Goal: Task Accomplishment & Management: Use online tool/utility

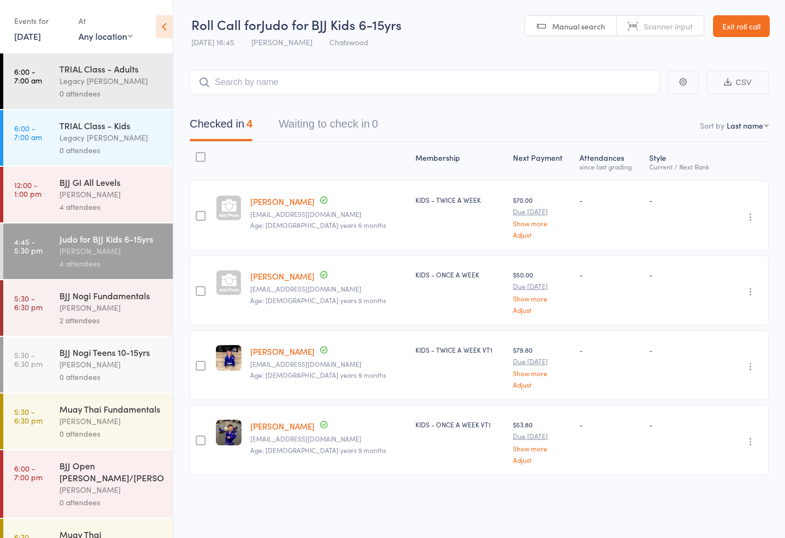
click at [111, 428] on div "[PERSON_NAME]" at bounding box center [111, 421] width 104 height 13
click at [131, 440] on div "0 attendees" at bounding box center [111, 434] width 104 height 13
click at [117, 440] on div "0 attendees" at bounding box center [111, 434] width 104 height 13
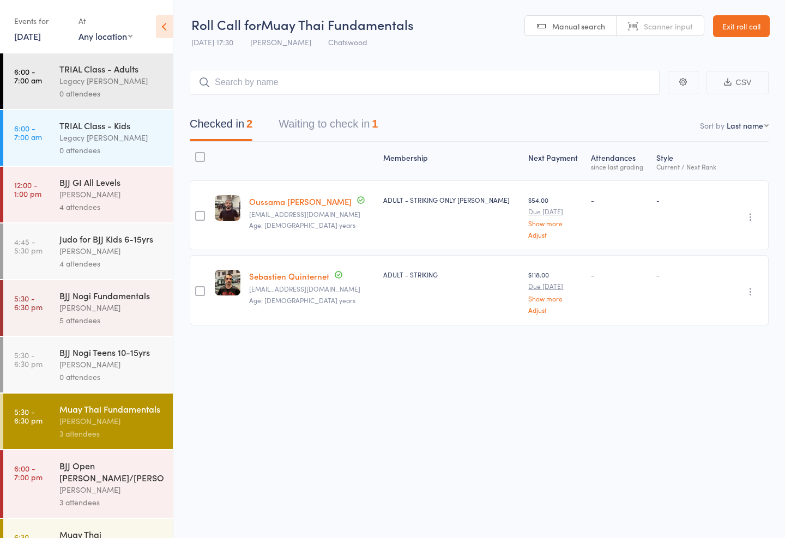
click at [425, 58] on main "CSV Checked in 2 Waiting to check in 1 Sort by Last name First name Last name B…" at bounding box center [479, 213] width 612 height 321
click at [447, 88] on input "search" at bounding box center [425, 82] width 470 height 25
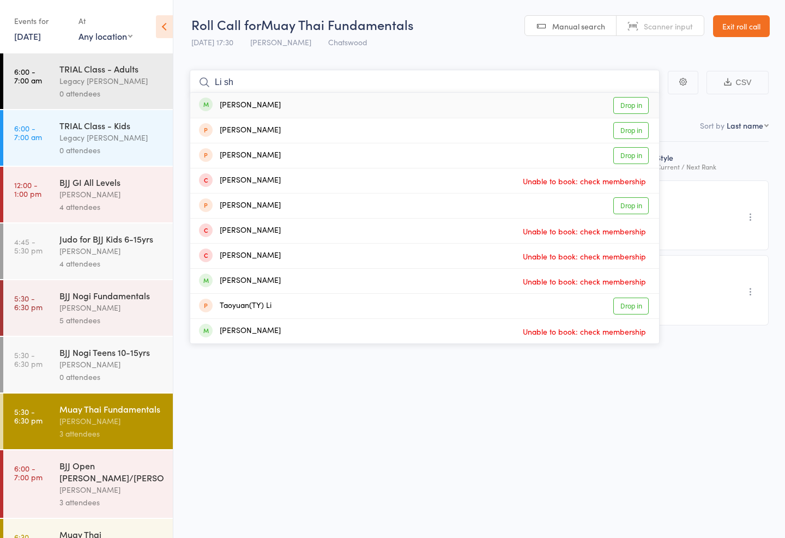
type input "Li sh"
click at [320, 104] on div "[PERSON_NAME] Drop in" at bounding box center [424, 105] width 469 height 25
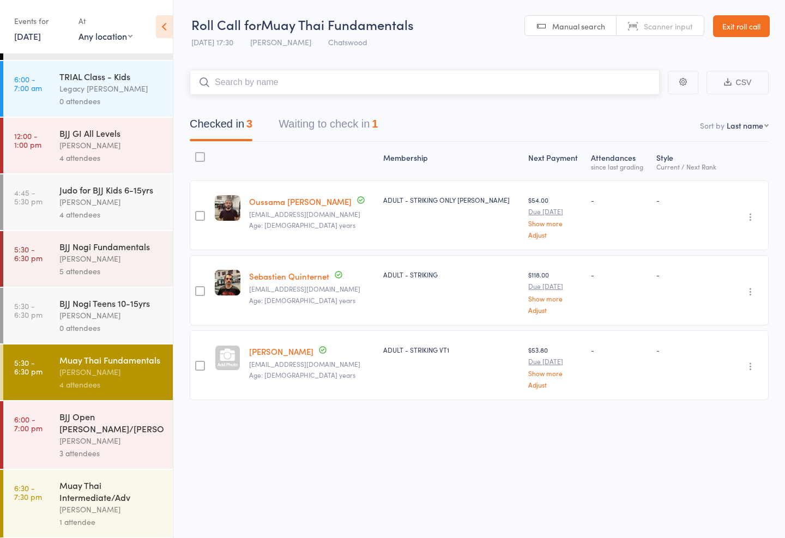
scroll to position [49, 0]
click at [711, 50] on header "Roll Call for Muay Thai Fundamentals [DATE] 17:30 [PERSON_NAME] Manual search S…" at bounding box center [479, 26] width 612 height 53
click at [111, 310] on div "BJJ Nogi Teens 10-15yrs" at bounding box center [111, 304] width 104 height 12
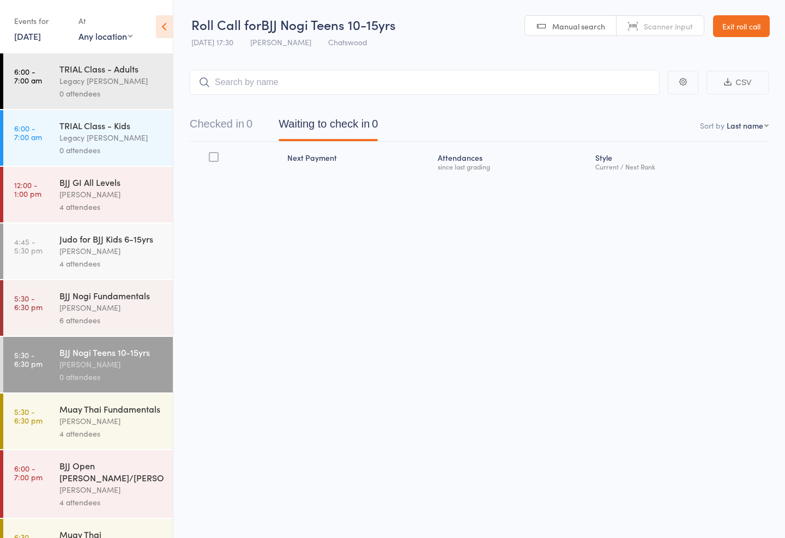
click at [483, 78] on input "search" at bounding box center [425, 82] width 470 height 25
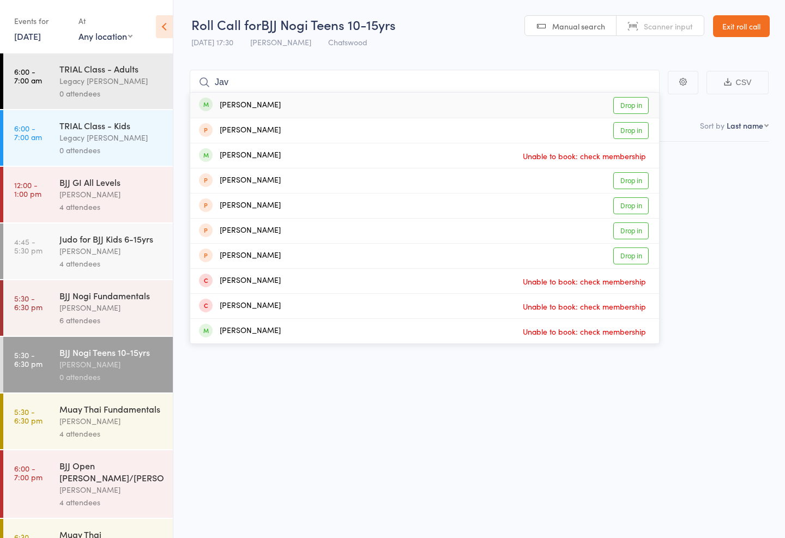
type input "Jav"
click at [630, 101] on link "Drop in" at bounding box center [630, 105] width 35 height 17
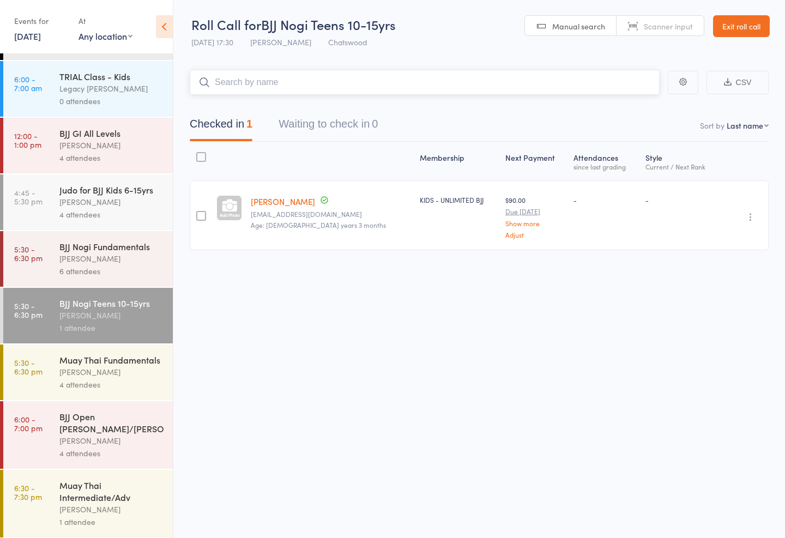
scroll to position [49, 0]
click at [64, 217] on div "4 attendees" at bounding box center [111, 215] width 104 height 13
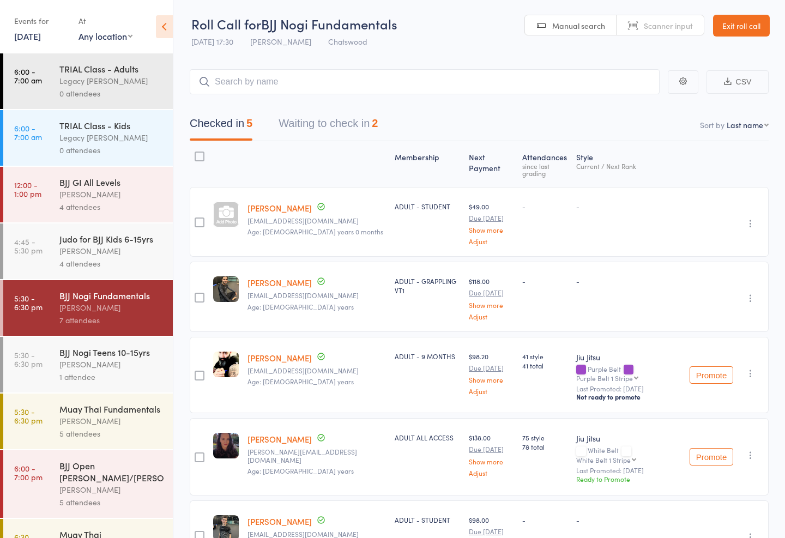
click at [88, 371] on div "[PERSON_NAME]" at bounding box center [111, 364] width 104 height 13
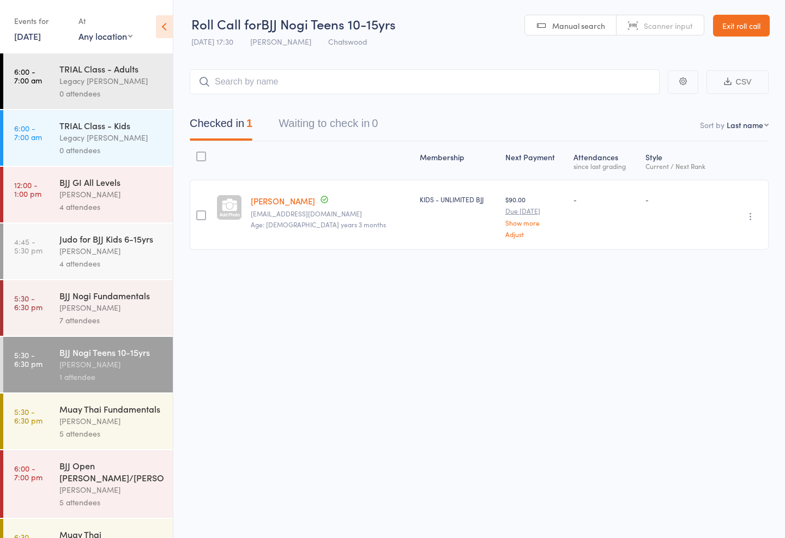
click at [267, 75] on input "search" at bounding box center [425, 81] width 470 height 25
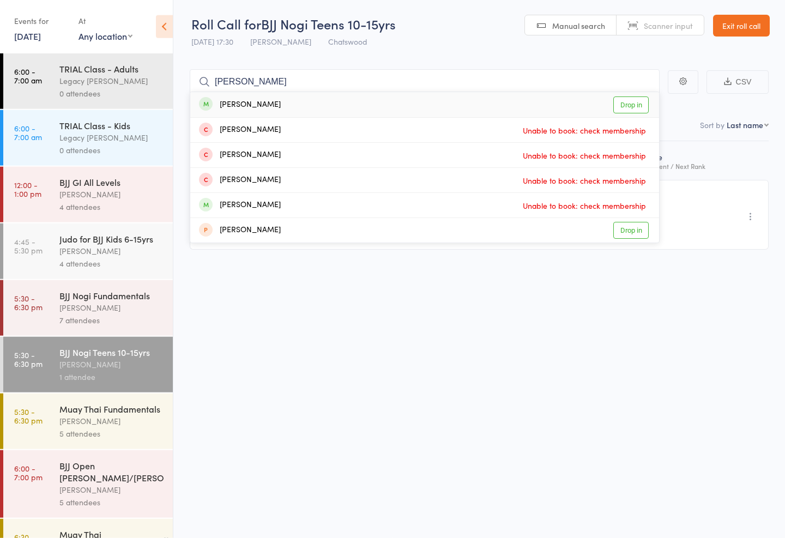
type input "[PERSON_NAME]"
click at [629, 97] on link "Drop in" at bounding box center [630, 105] width 35 height 17
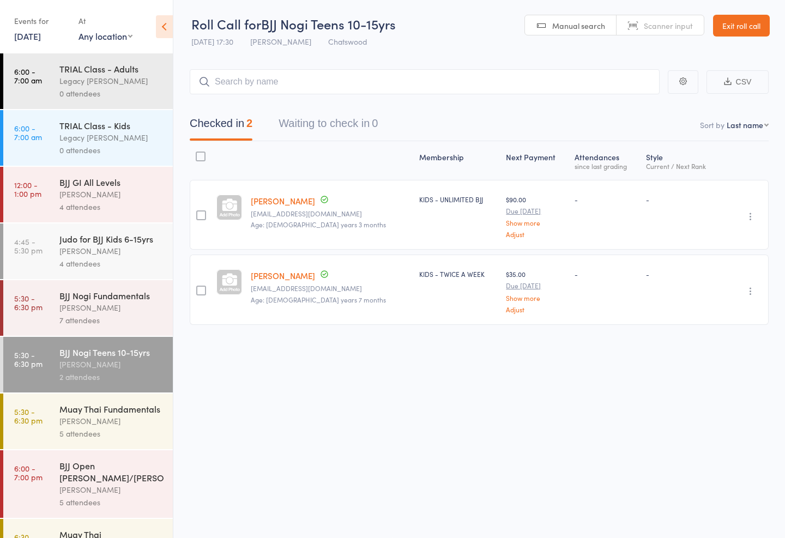
click at [519, 215] on small "Due [DATE]" at bounding box center [535, 211] width 59 height 8
click at [518, 215] on small "Due [DATE]" at bounding box center [535, 211] width 59 height 8
click at [506, 215] on small "Due [DATE]" at bounding box center [535, 211] width 59 height 8
click at [506, 209] on div "$90.00 Due [DATE] Show more Adjust" at bounding box center [535, 216] width 59 height 43
click at [506, 213] on div "$90.00 Due [DATE] Show more Adjust" at bounding box center [535, 216] width 59 height 43
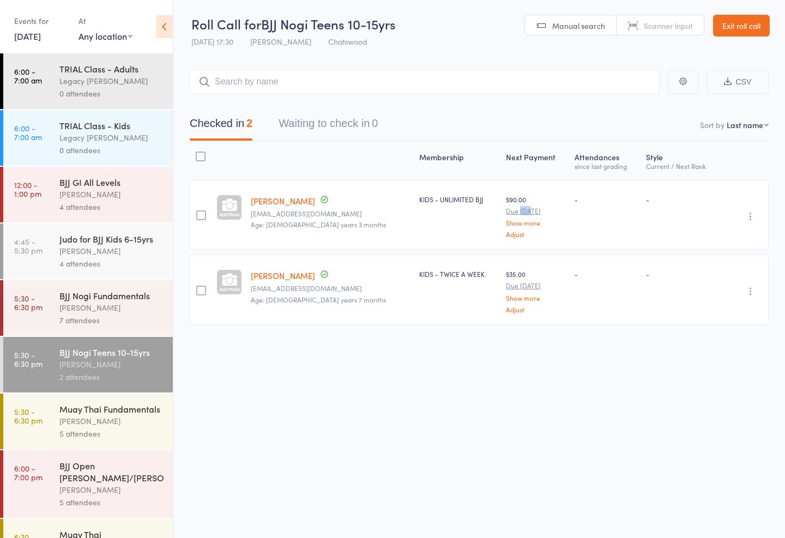
click at [542, 215] on small "Due [DATE]" at bounding box center [535, 211] width 59 height 8
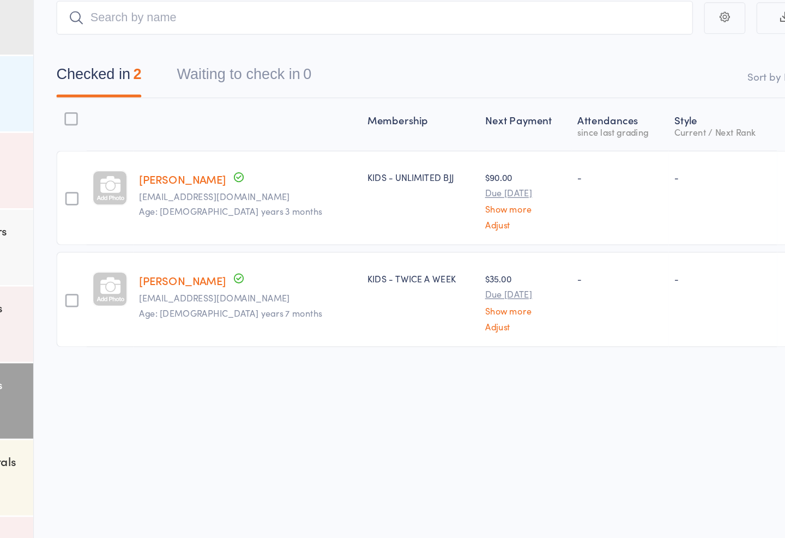
click at [506, 219] on link "Show more" at bounding box center [535, 222] width 59 height 7
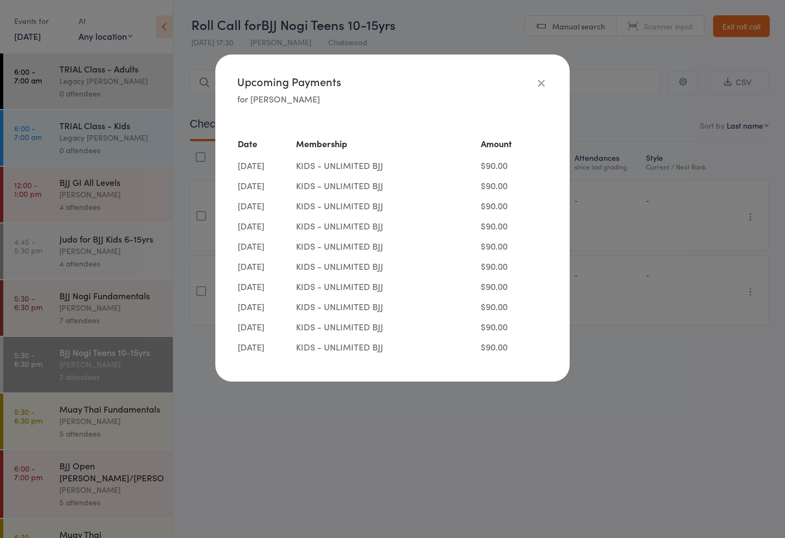
click at [558, 67] on div "Upcoming Payments for [PERSON_NAME] Date Membership Amount [DATE] KIDS - UNLIMI…" at bounding box center [392, 218] width 354 height 327
click at [546, 80] on icon "button" at bounding box center [542, 83] width 12 height 12
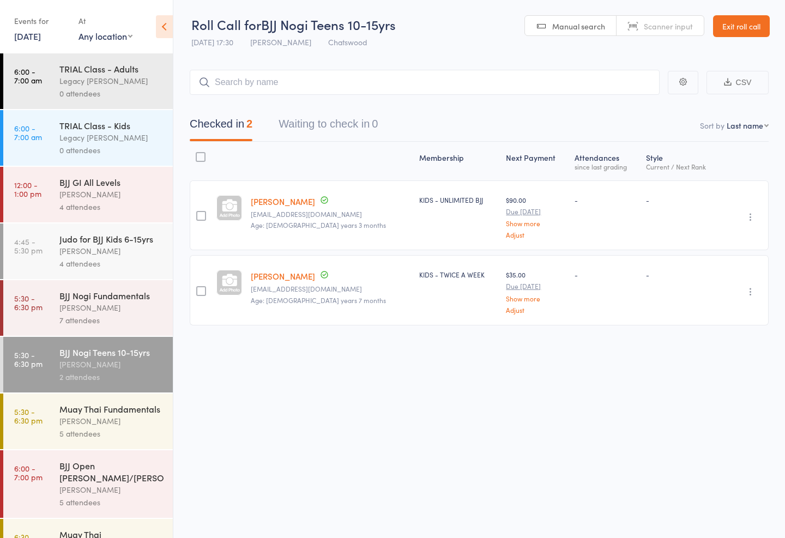
click at [120, 293] on div "BJJ Nogi Fundamentals [PERSON_NAME] 7 attendees" at bounding box center [115, 308] width 113 height 56
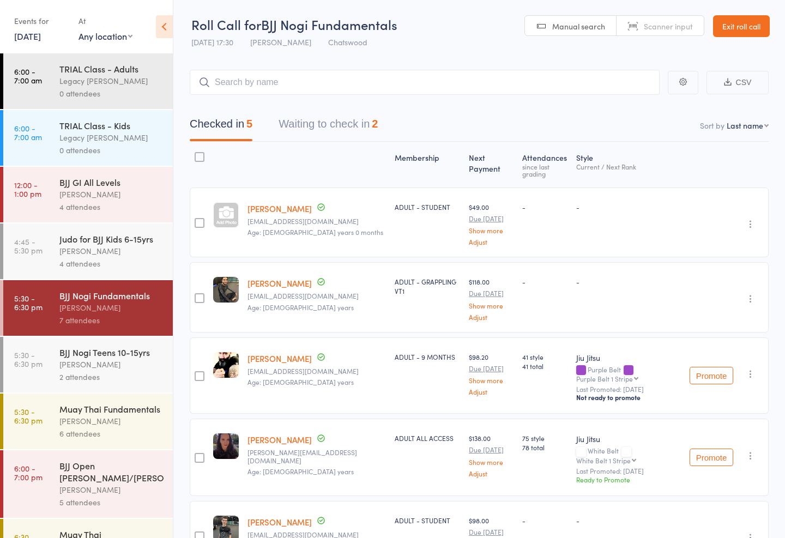
click at [424, 67] on main "CSV Checked in 5 Waiting to check in 2 Sort by Last name First name Last name B…" at bounding box center [479, 336] width 612 height 566
click at [308, 80] on input "search" at bounding box center [425, 82] width 470 height 25
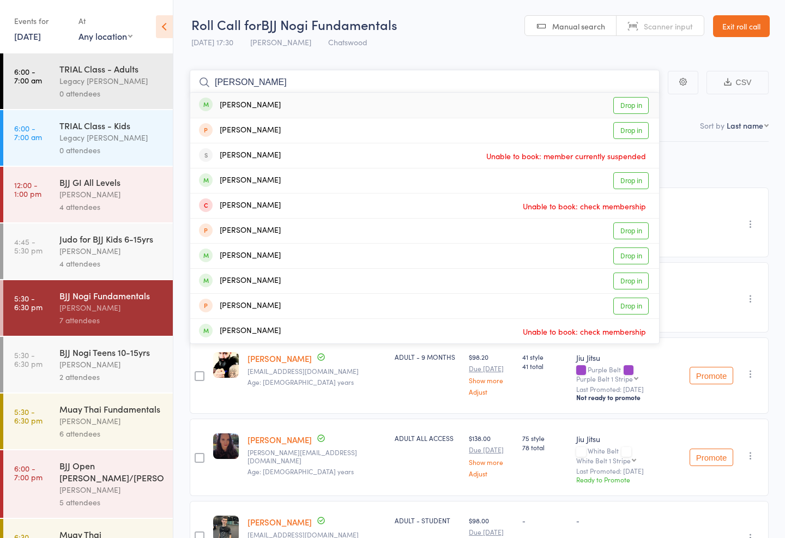
type input "[PERSON_NAME]"
click at [635, 99] on link "Drop in" at bounding box center [630, 105] width 35 height 17
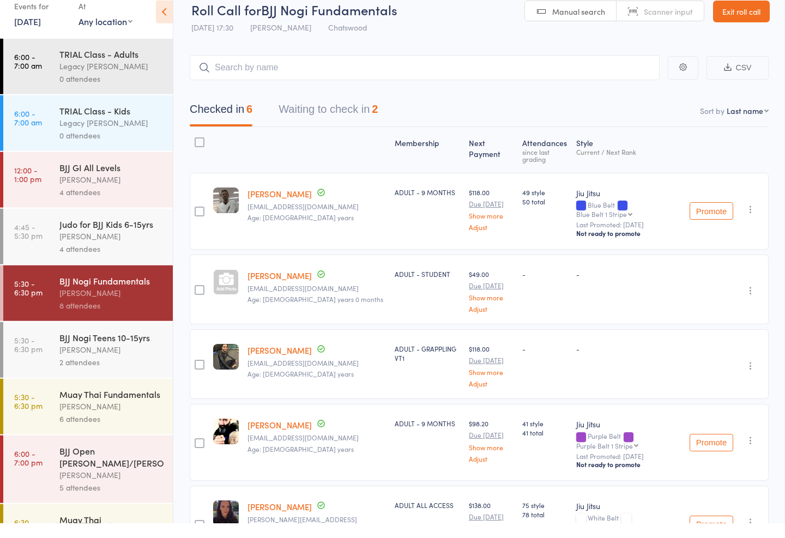
click at [112, 30] on select "Any location [GEOGRAPHIC_DATA]" at bounding box center [106, 36] width 54 height 12
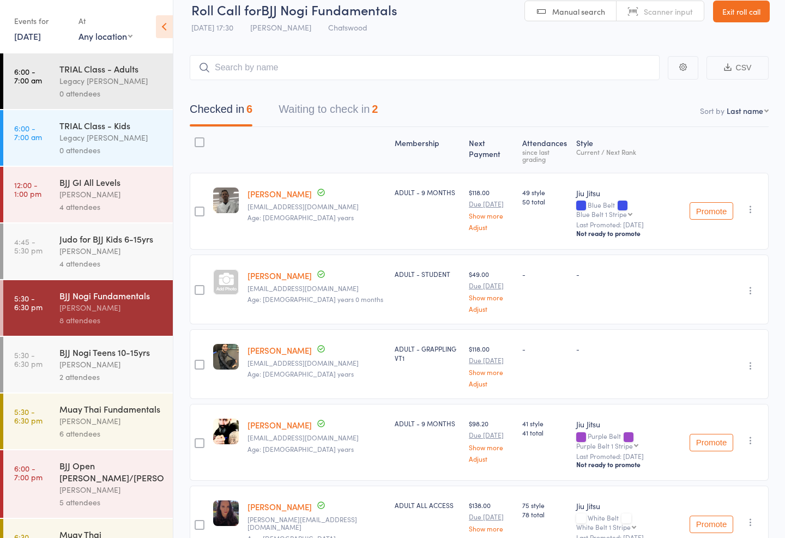
select select "0"
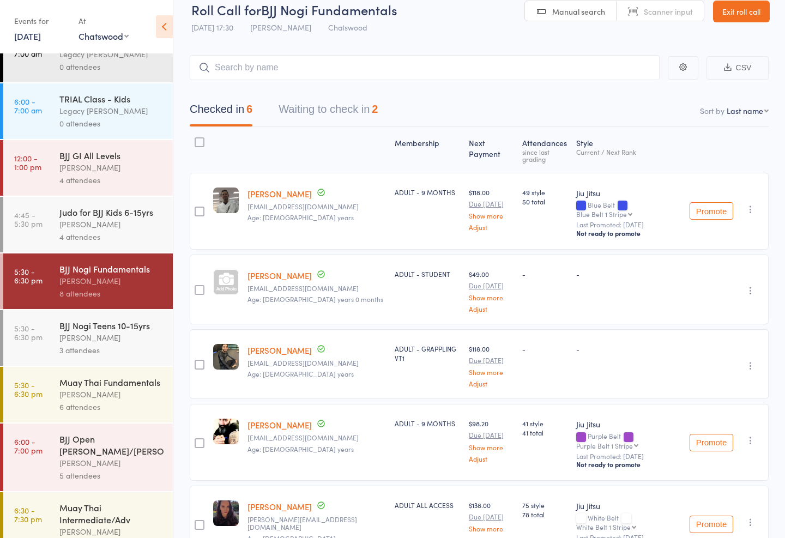
scroll to position [26, 0]
click at [90, 401] on div "[PERSON_NAME]" at bounding box center [111, 395] width 104 height 13
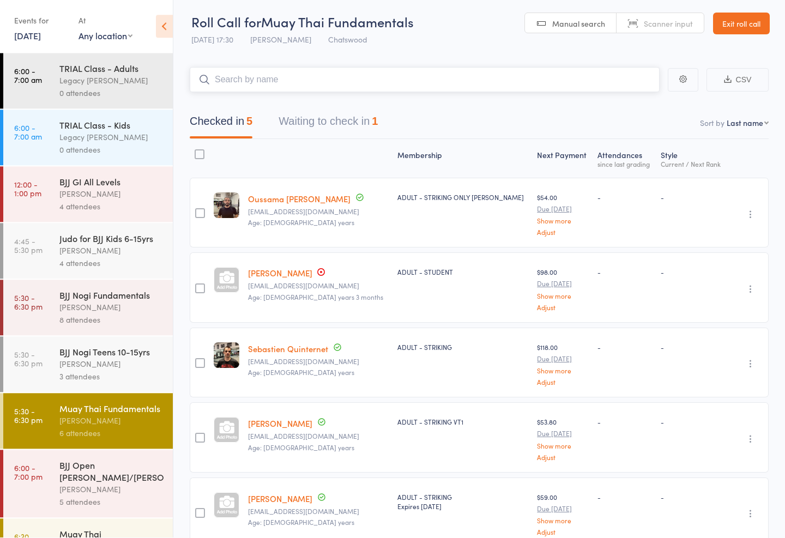
scroll to position [3, 0]
click at [241, 62] on main "CSV Checked in 5 Waiting to check in 1 Sort by Last name First name Last name B…" at bounding box center [479, 323] width 612 height 545
click at [275, 84] on input "search" at bounding box center [425, 79] width 470 height 25
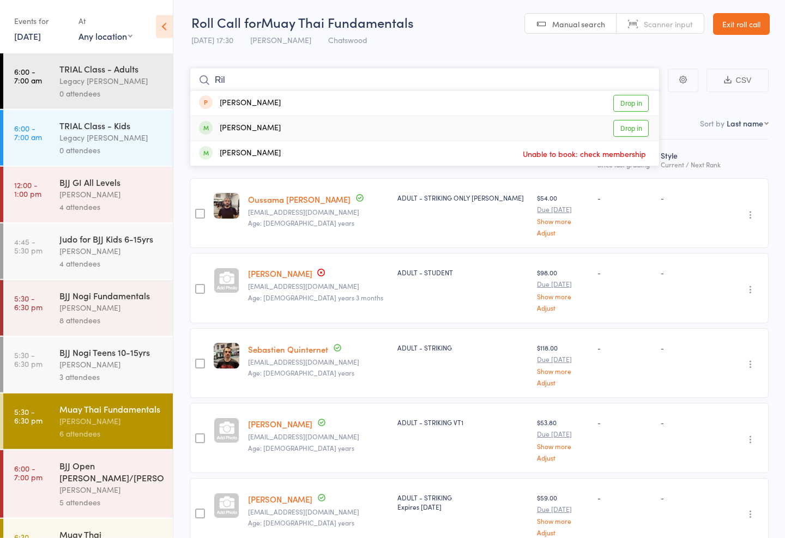
type input "Ril"
click at [636, 133] on link "Drop in" at bounding box center [630, 128] width 35 height 17
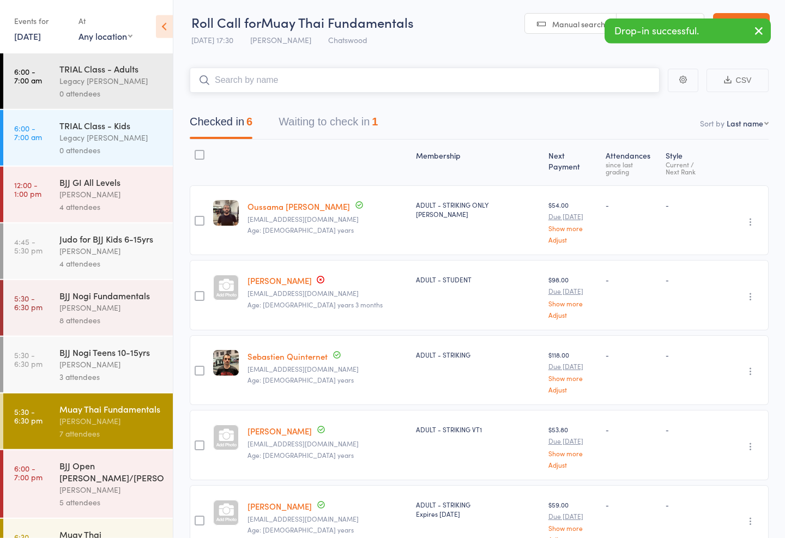
type input ","
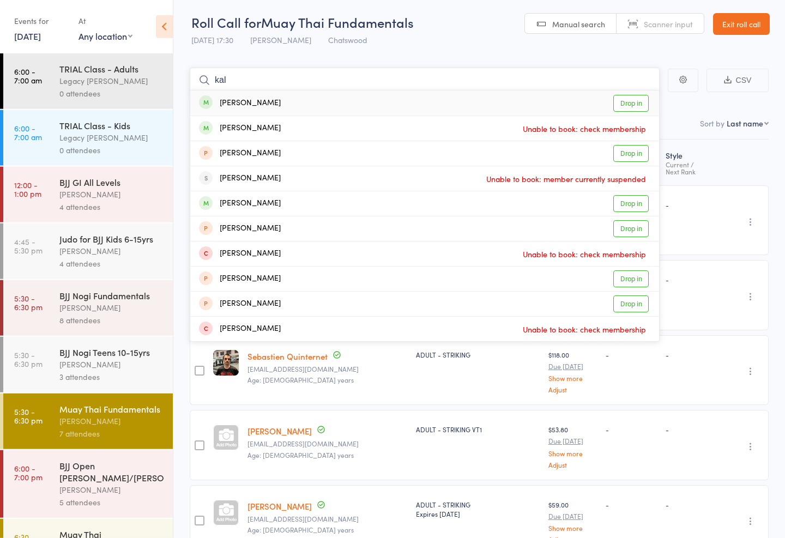
type input "kal"
click at [262, 94] on div "[PERSON_NAME] Drop in" at bounding box center [424, 103] width 469 height 25
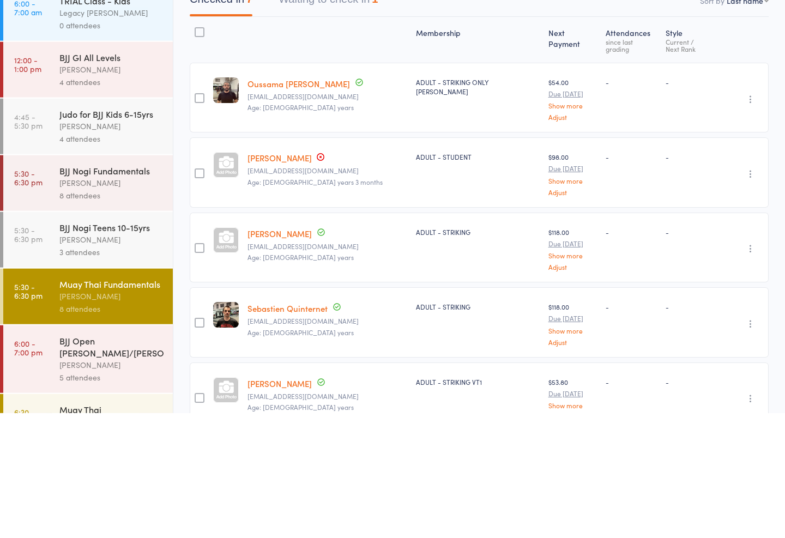
scroll to position [17, 0]
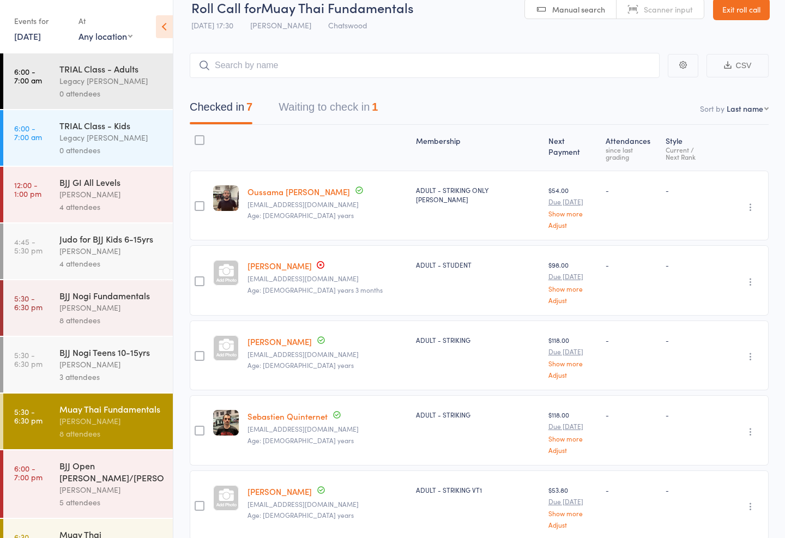
click at [134, 440] on div "8 attendees" at bounding box center [111, 434] width 104 height 13
click at [342, 73] on input "search" at bounding box center [425, 65] width 470 height 25
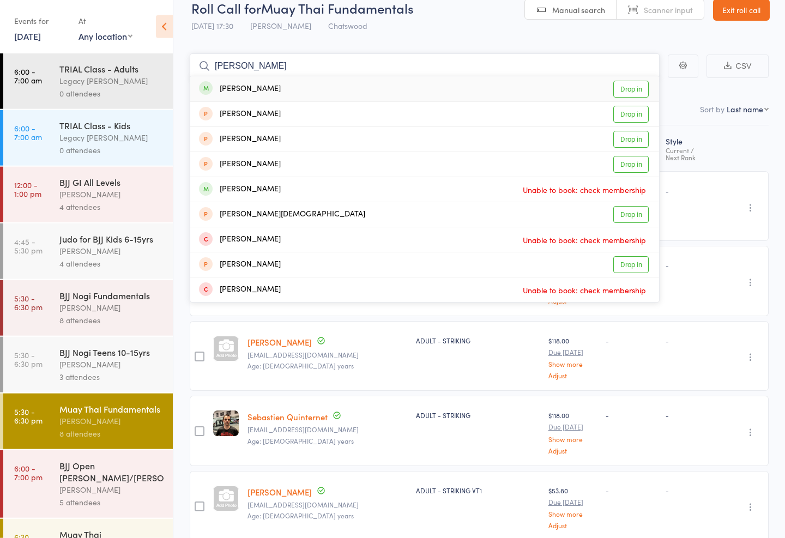
type input "[PERSON_NAME]"
click at [625, 85] on link "Drop in" at bounding box center [630, 89] width 35 height 17
